Goal: Task Accomplishment & Management: Complete application form

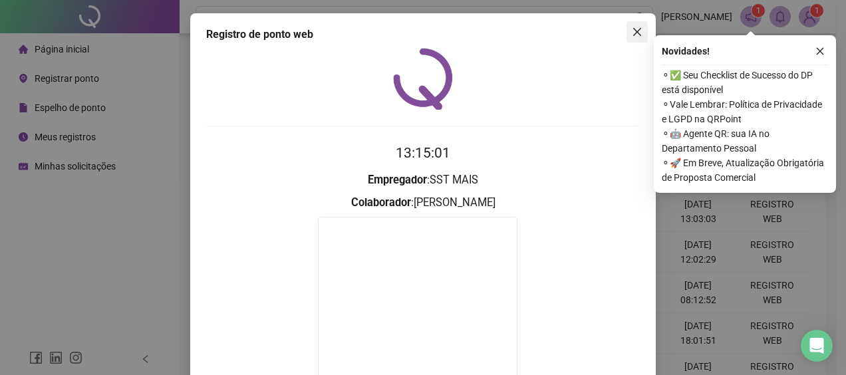
click at [638, 36] on span "Close" at bounding box center [636, 32] width 21 height 11
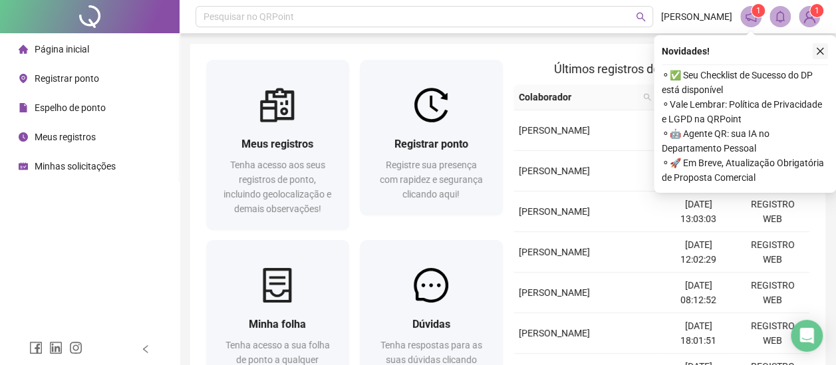
click at [824, 50] on icon "close" at bounding box center [819, 51] width 9 height 9
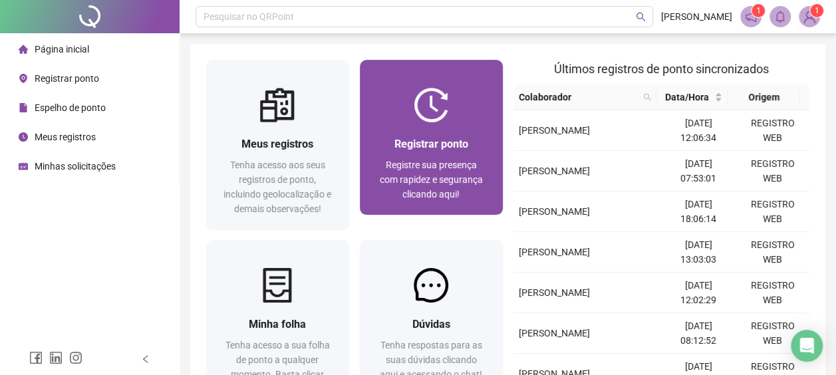
click at [427, 124] on div "Registrar ponto Registre sua presença com rapidez e segurança clicando aqui!" at bounding box center [431, 168] width 143 height 92
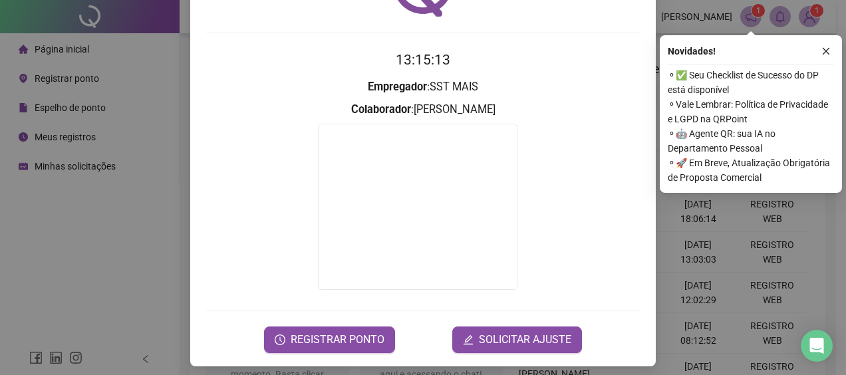
scroll to position [99, 0]
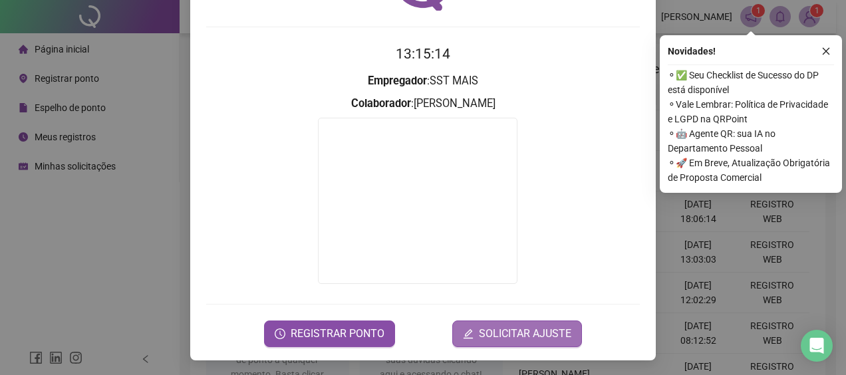
click at [509, 336] on span "SOLICITAR AJUSTE" at bounding box center [525, 334] width 92 height 16
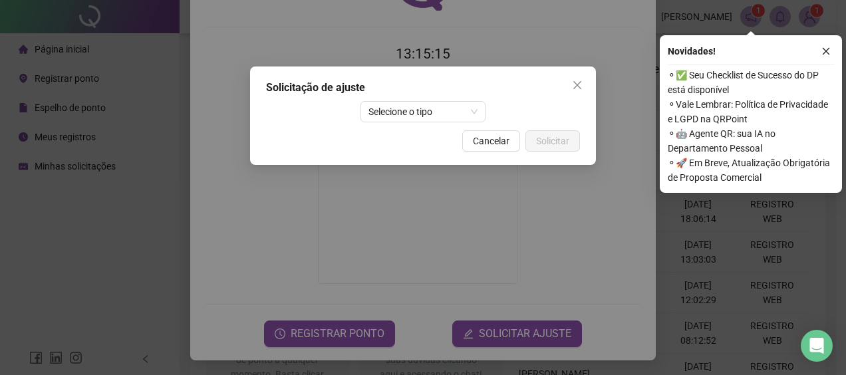
click at [831, 48] on button "button" at bounding box center [826, 51] width 16 height 16
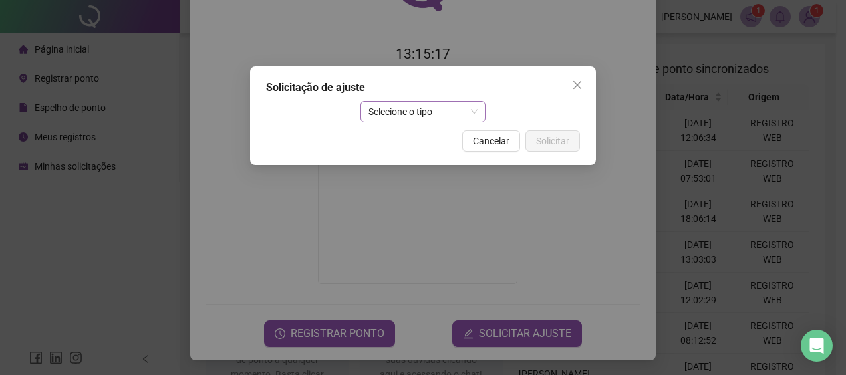
click at [483, 110] on div "Selecione o tipo" at bounding box center [423, 111] width 126 height 21
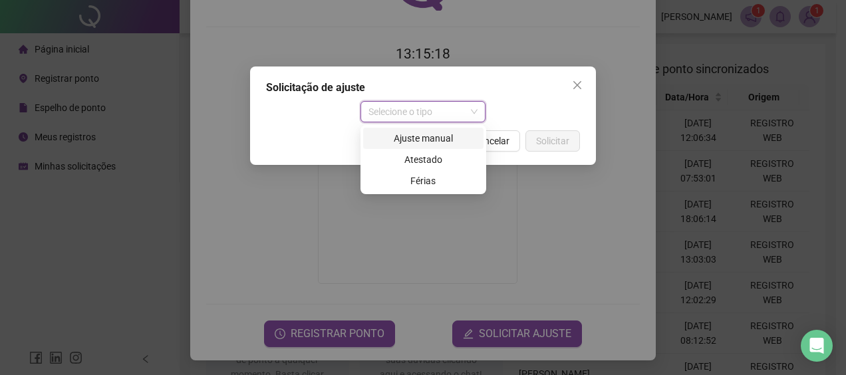
click at [404, 143] on div "Ajuste manual" at bounding box center [423, 138] width 104 height 15
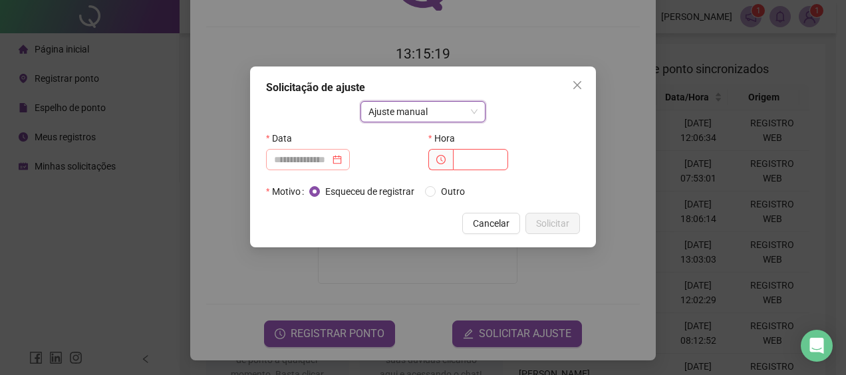
click at [350, 162] on div at bounding box center [308, 159] width 84 height 21
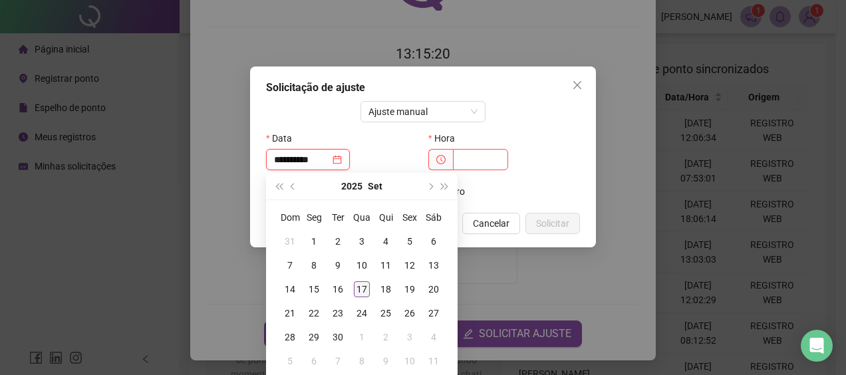
type input "**********"
click at [362, 288] on div "17" at bounding box center [362, 289] width 16 height 16
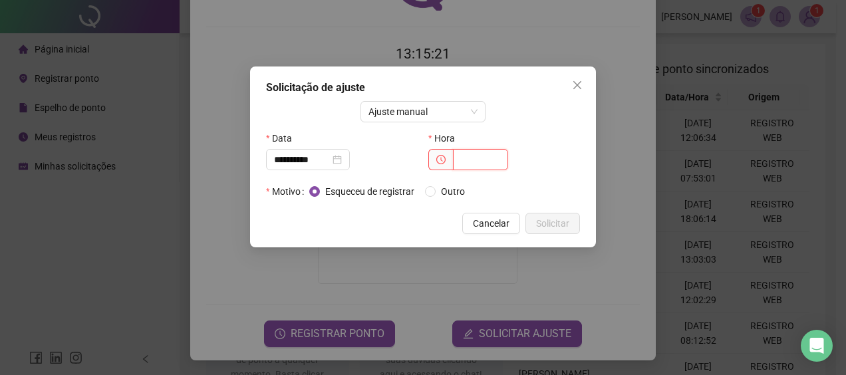
click at [461, 162] on input "text" at bounding box center [480, 159] width 55 height 21
type input "*****"
click at [545, 233] on button "Solicitar" at bounding box center [552, 223] width 55 height 21
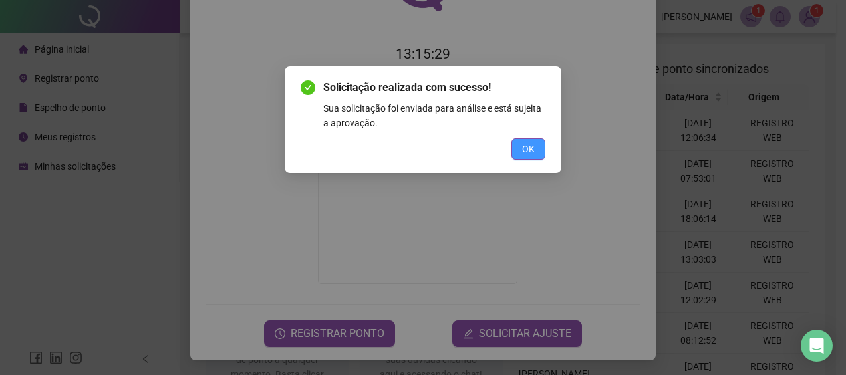
click at [539, 148] on button "OK" at bounding box center [528, 148] width 34 height 21
